Goal: Task Accomplishment & Management: Manage account settings

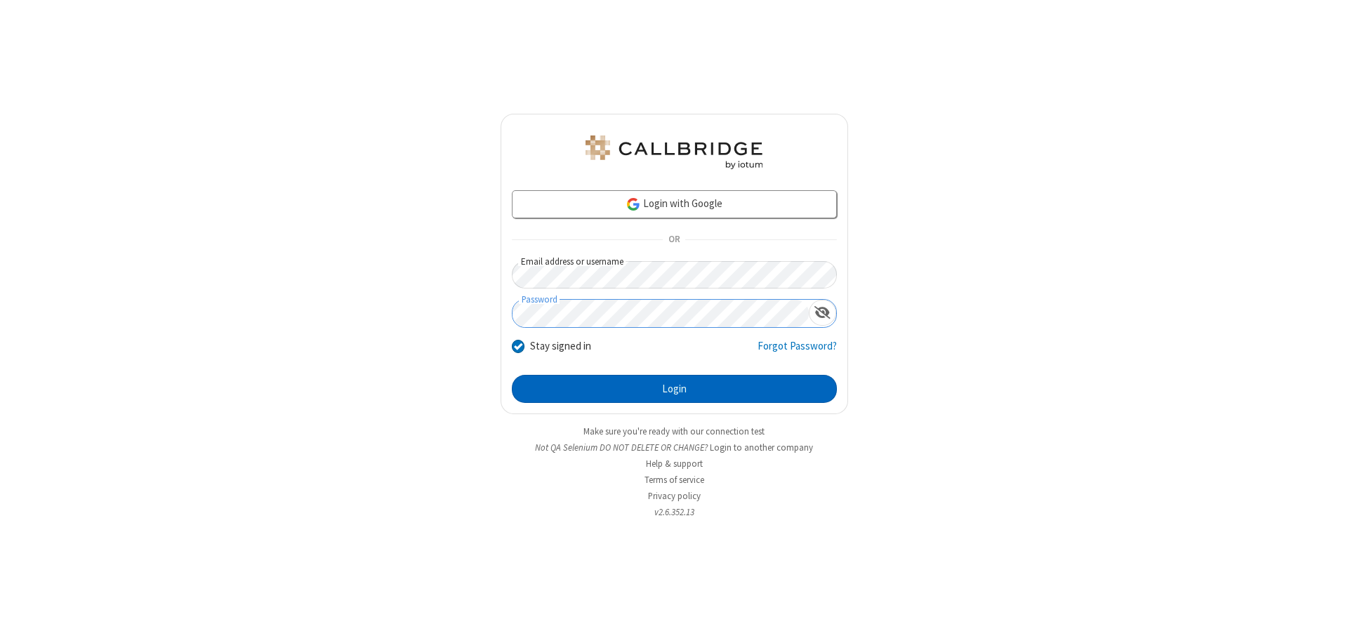
click at [674, 389] on button "Login" at bounding box center [674, 389] width 325 height 28
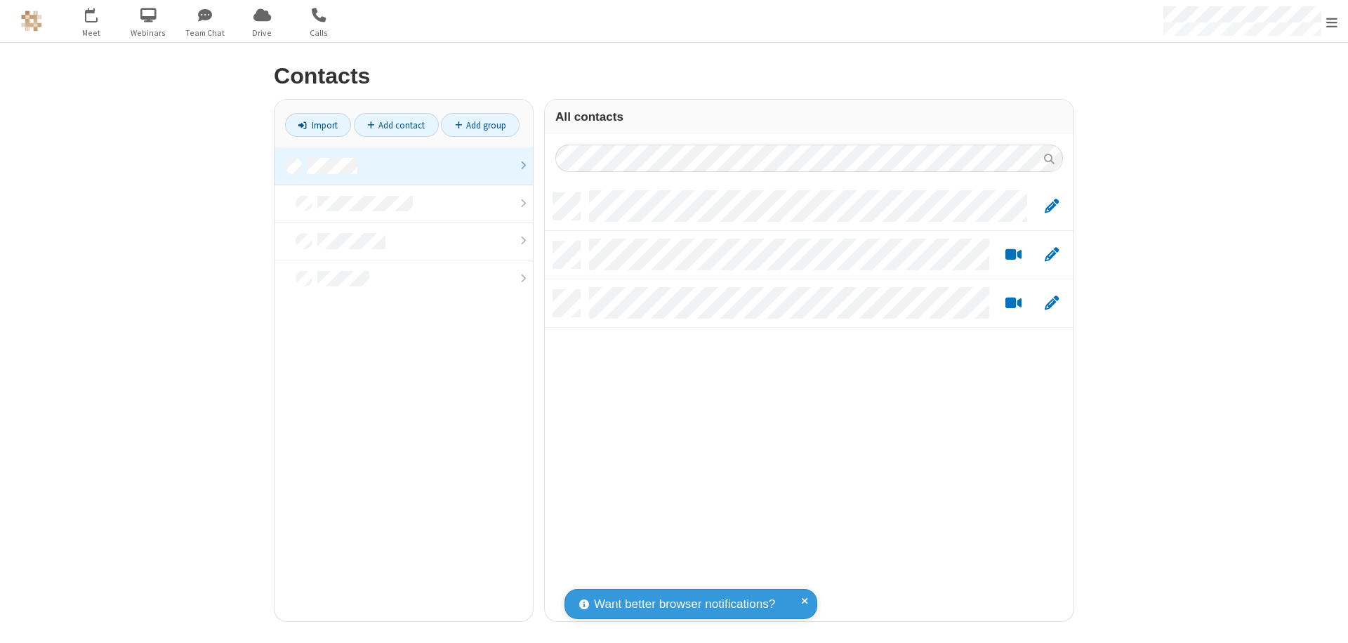
click at [404, 166] on link at bounding box center [404, 166] width 258 height 38
click at [396, 125] on link "Add contact" at bounding box center [396, 125] width 85 height 24
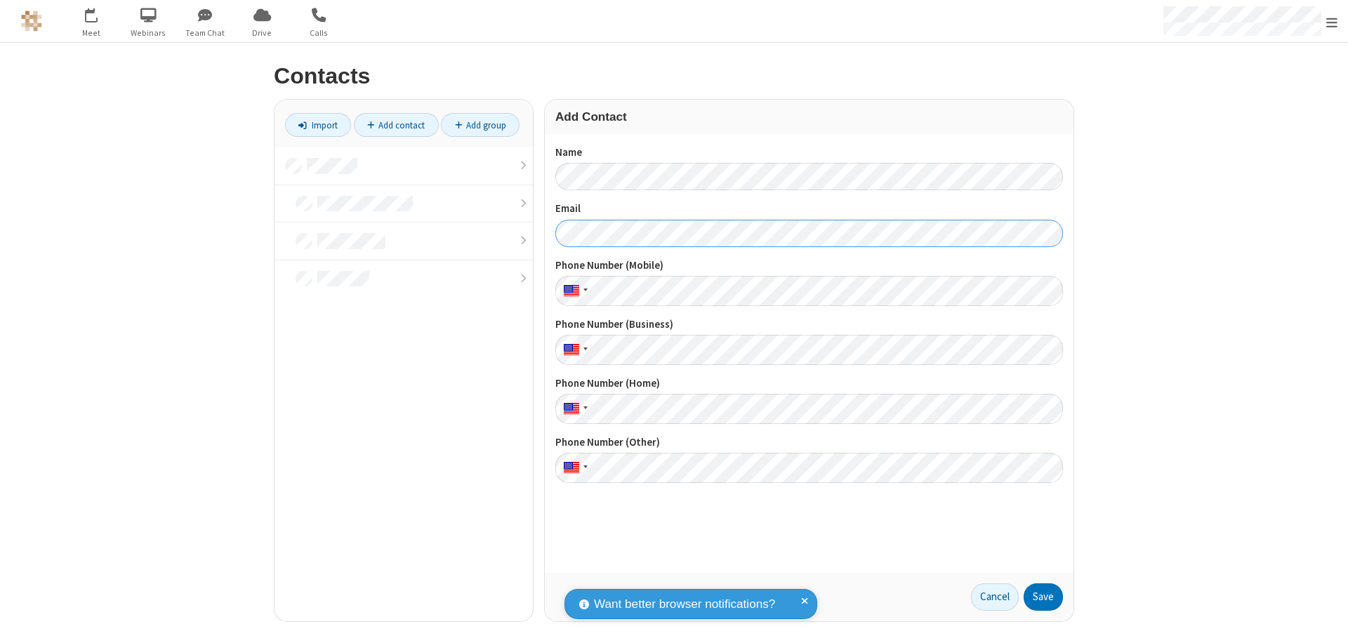
click at [1044, 597] on button "Save" at bounding box center [1043, 598] width 39 height 28
